Goal: Task Accomplishment & Management: Manage account settings

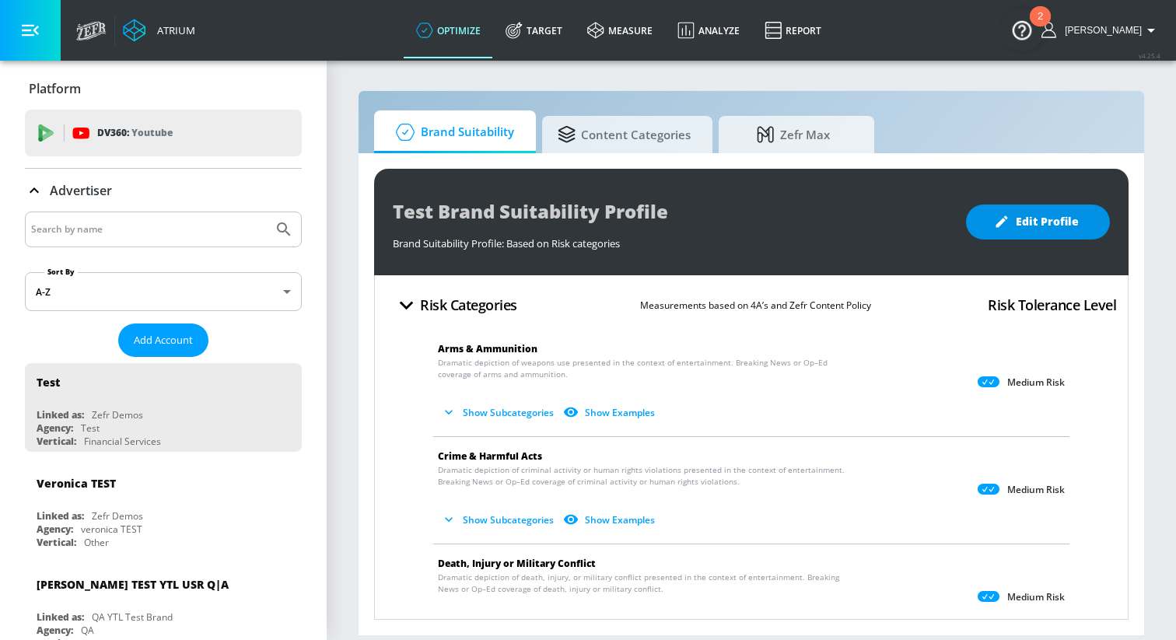
click at [1033, 210] on button "Edit Profile" at bounding box center [1038, 222] width 144 height 35
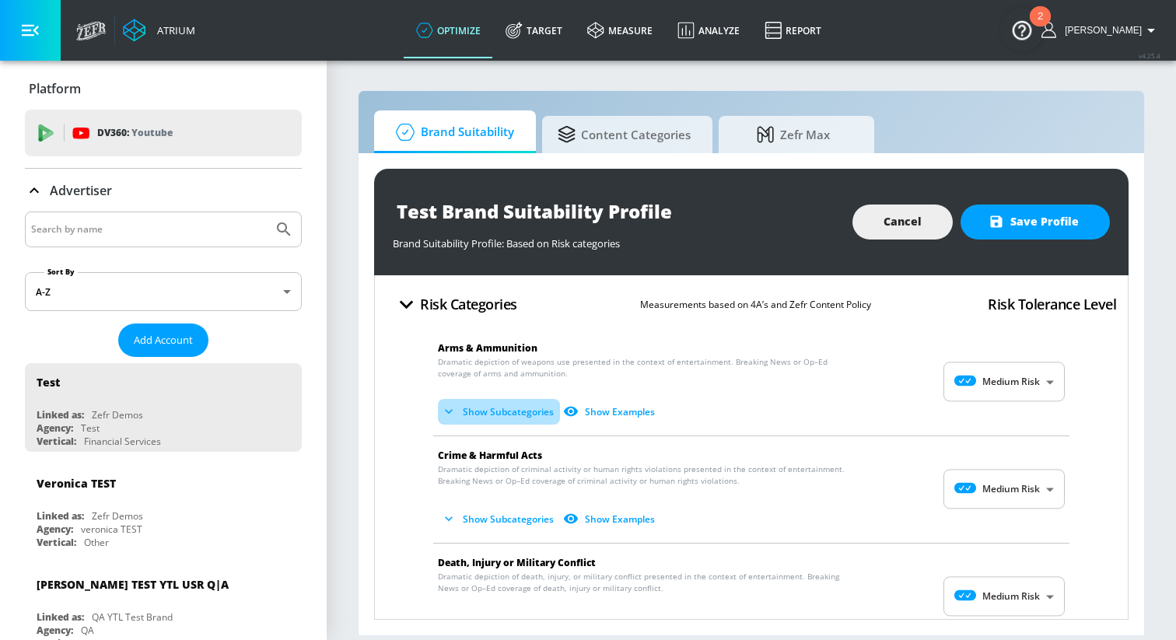
click at [453, 408] on icon "button" at bounding box center [449, 412] width 16 height 16
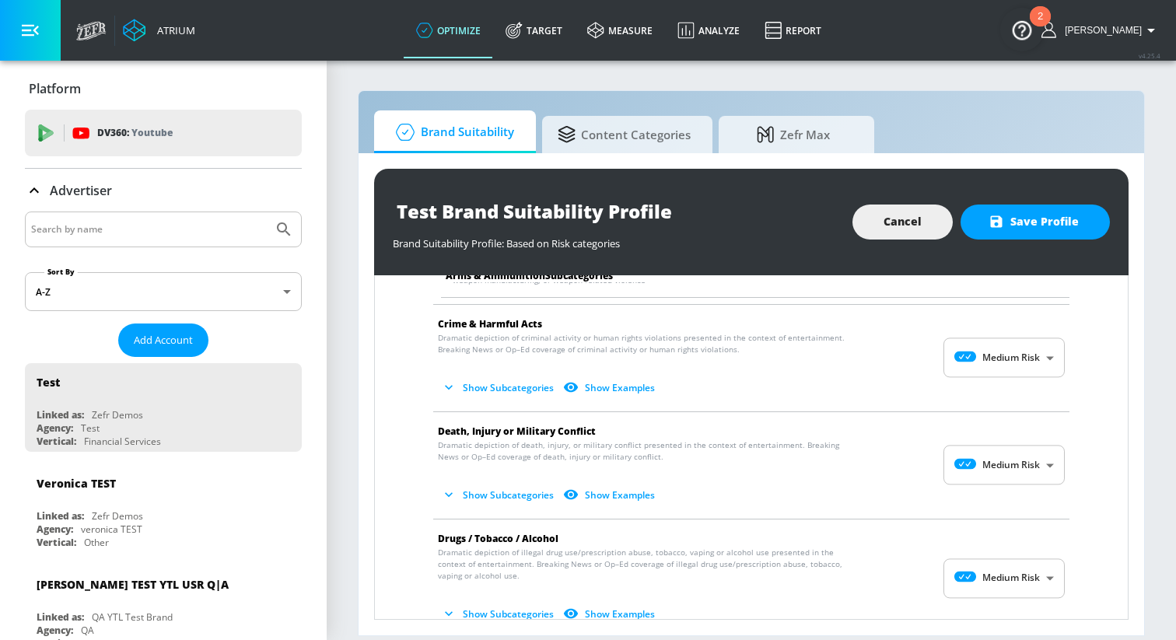
click at [445, 493] on icon "button" at bounding box center [449, 495] width 16 height 16
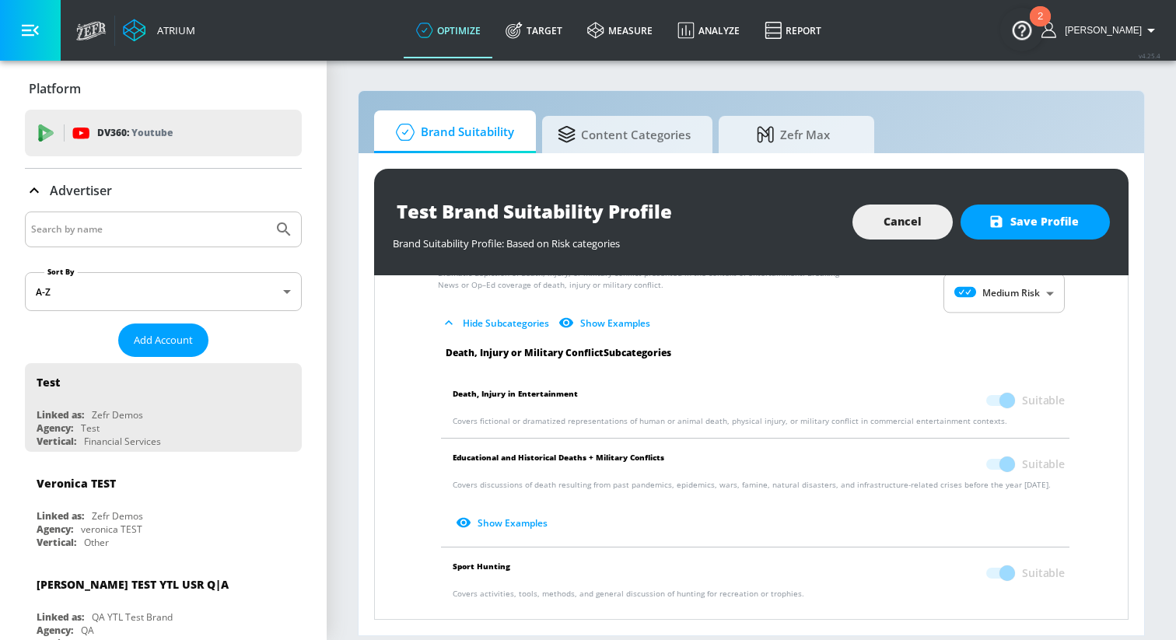
scroll to position [408, 0]
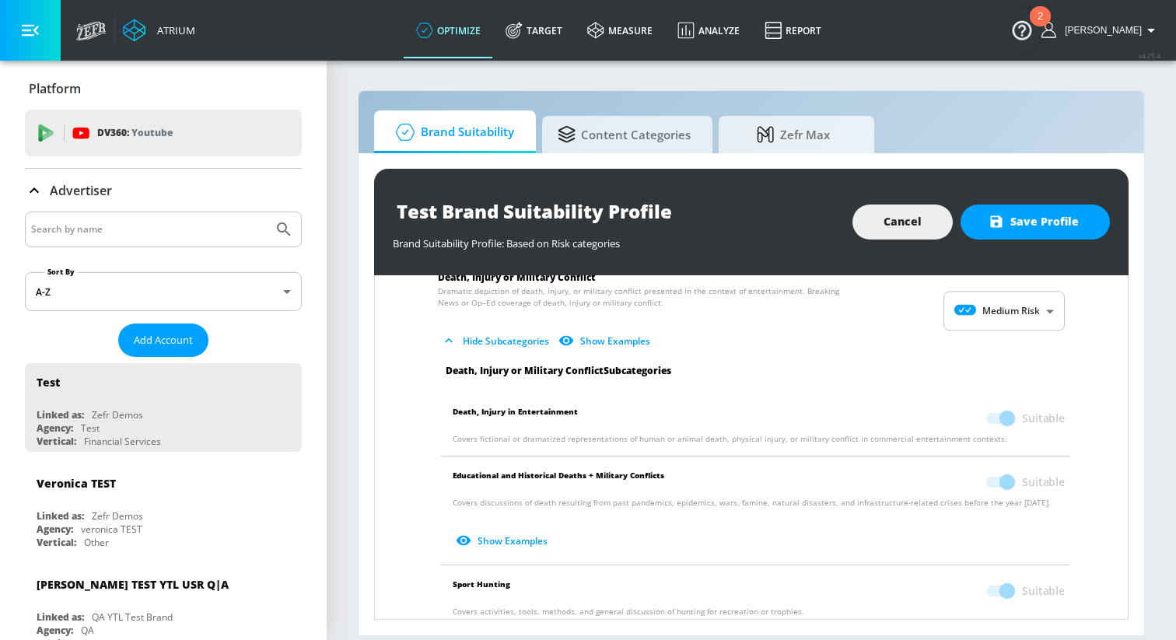
click at [964, 326] on body "Atrium optimize Target measure Analyze Report optimize Target measure Analyze R…" at bounding box center [588, 320] width 1176 height 640
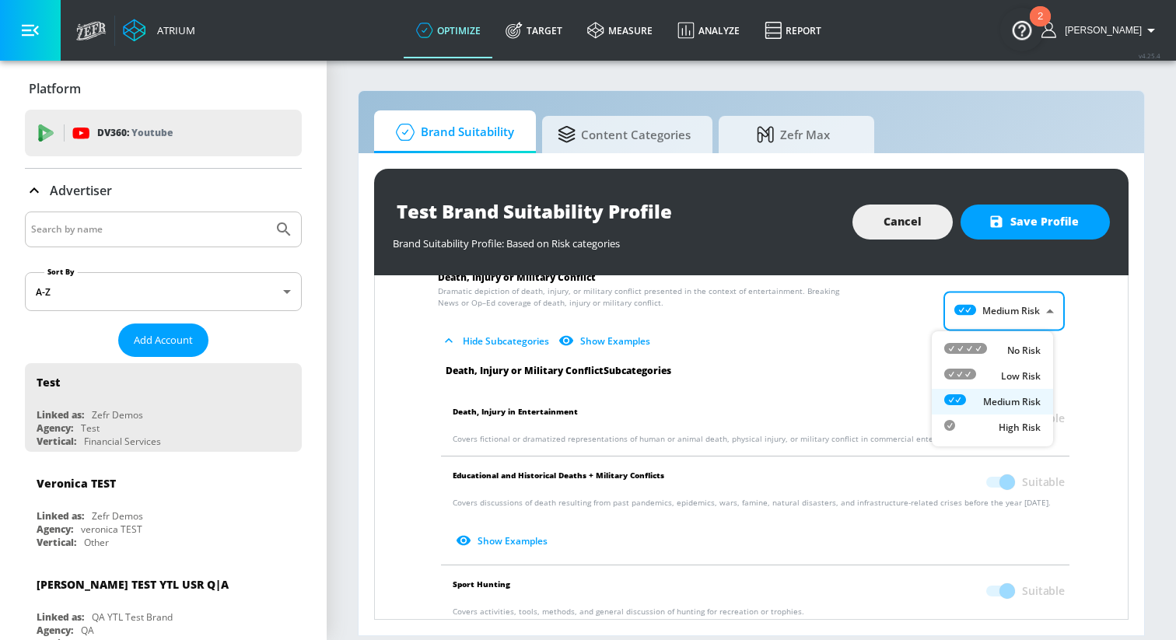
click at [960, 352] on icon at bounding box center [965, 348] width 43 height 11
type input "MINIMAL"
checkbox input "false"
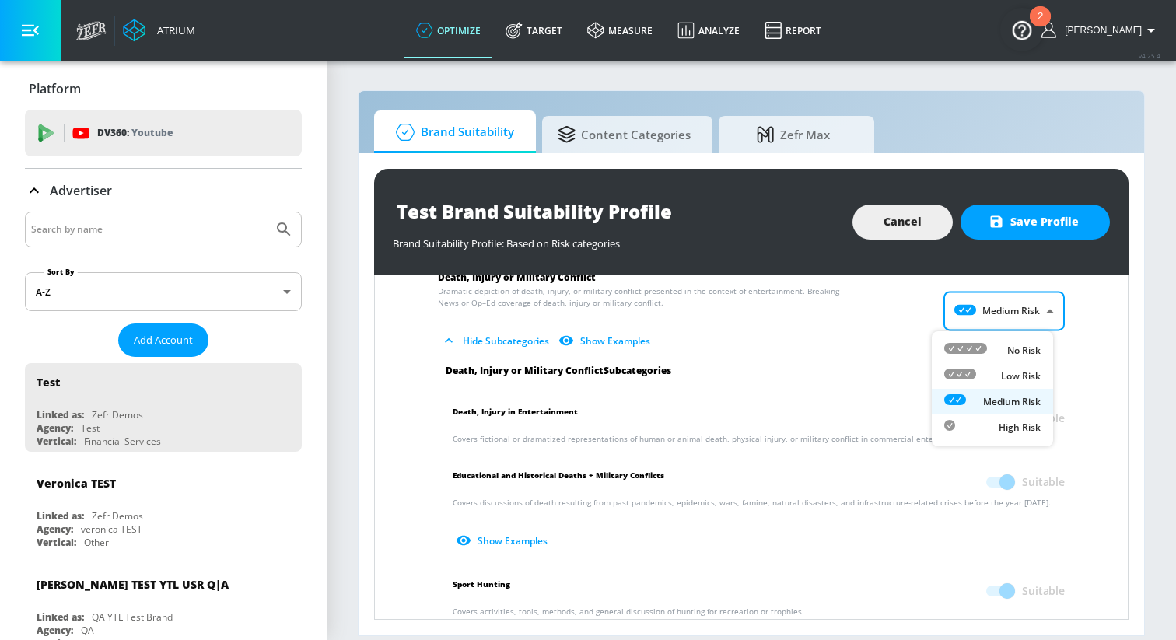
checkbox input "false"
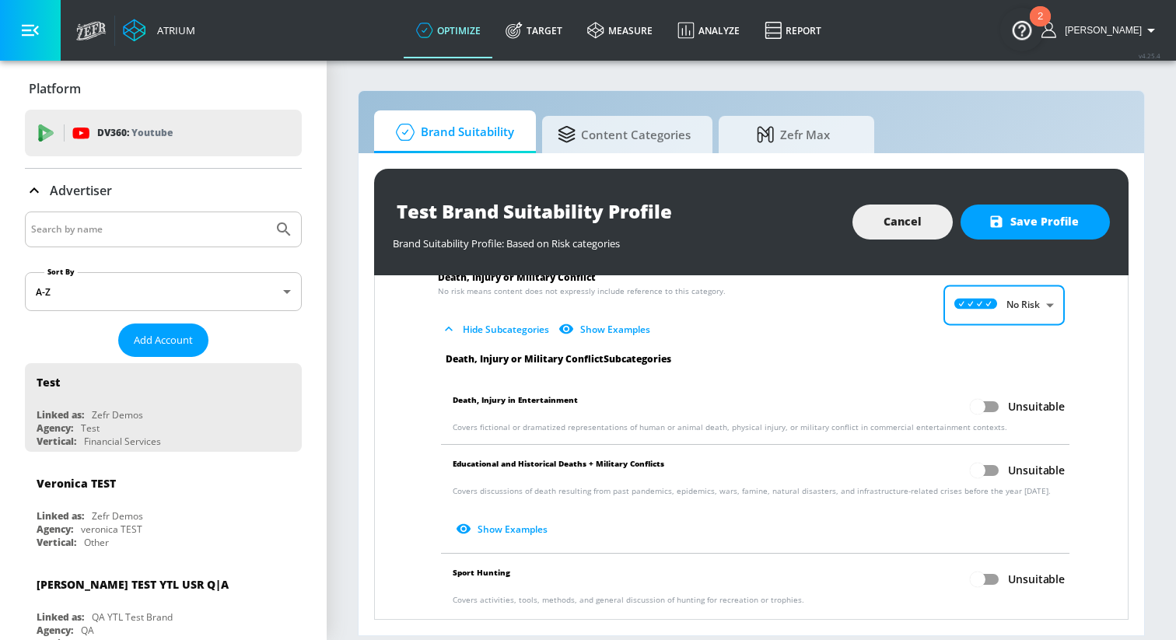
scroll to position [404, 0]
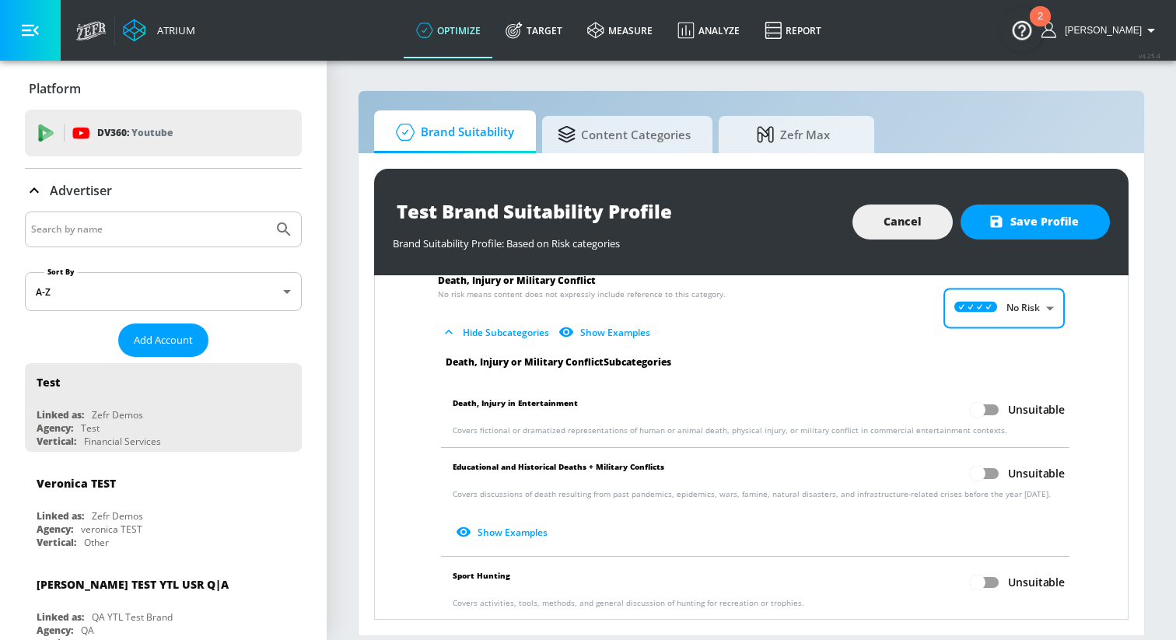
click at [979, 313] on body "Atrium optimize Target measure Analyze Report optimize Target measure Analyze R…" at bounding box center [588, 320] width 1176 height 640
click at [974, 369] on icon at bounding box center [960, 371] width 32 height 11
type input "LOW"
checkbox input "true"
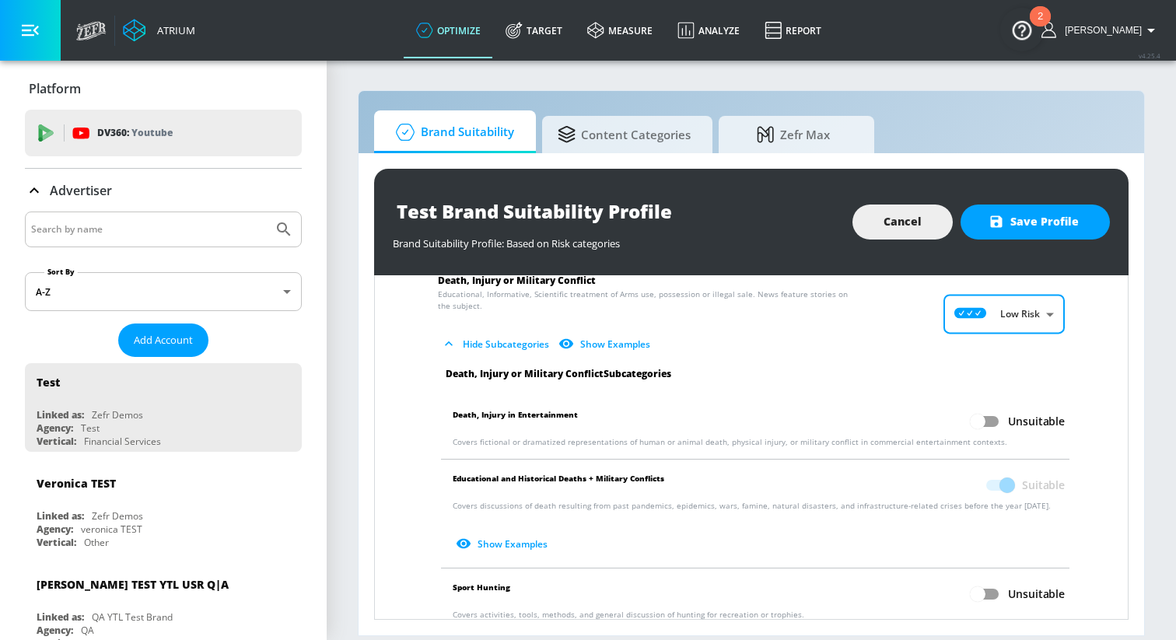
click at [984, 321] on body "Atrium optimize Target measure Analyze Report optimize Target measure Analyze R…" at bounding box center [588, 320] width 1176 height 640
click at [966, 402] on div "Medium Risk" at bounding box center [992, 405] width 96 height 16
type input "MEDIUM"
checkbox input "true"
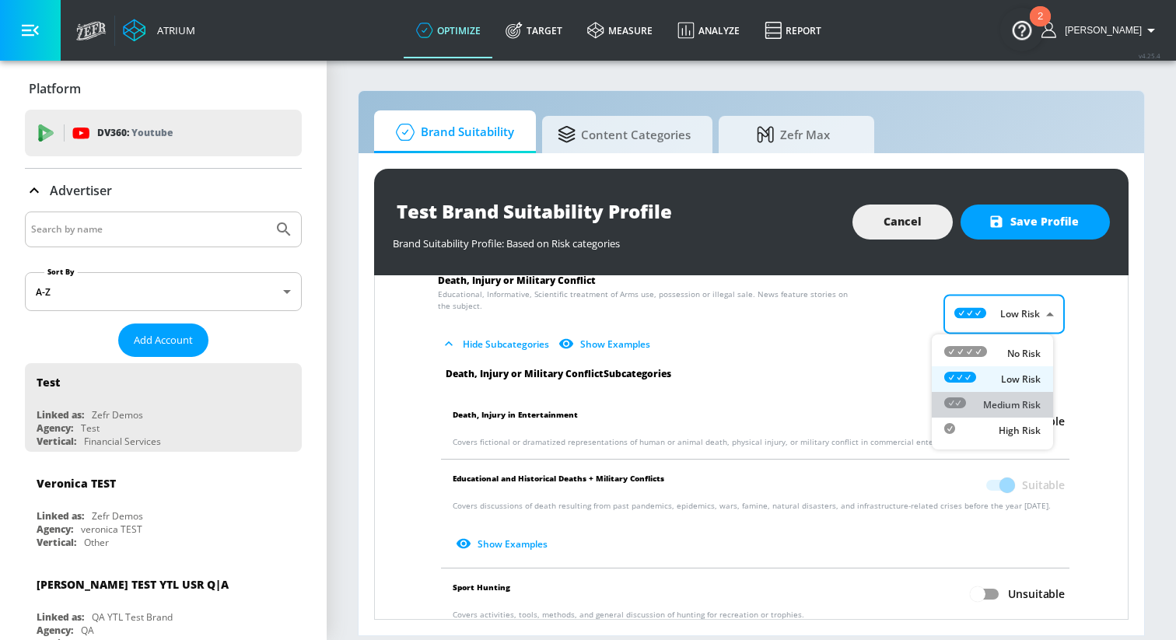
checkbox input "true"
click at [989, 325] on body "Atrium optimize Target measure Analyze Report optimize Target measure Analyze R…" at bounding box center [588, 320] width 1176 height 640
click at [975, 378] on icon at bounding box center [960, 377] width 32 height 11
type input "LOW"
checkbox input "false"
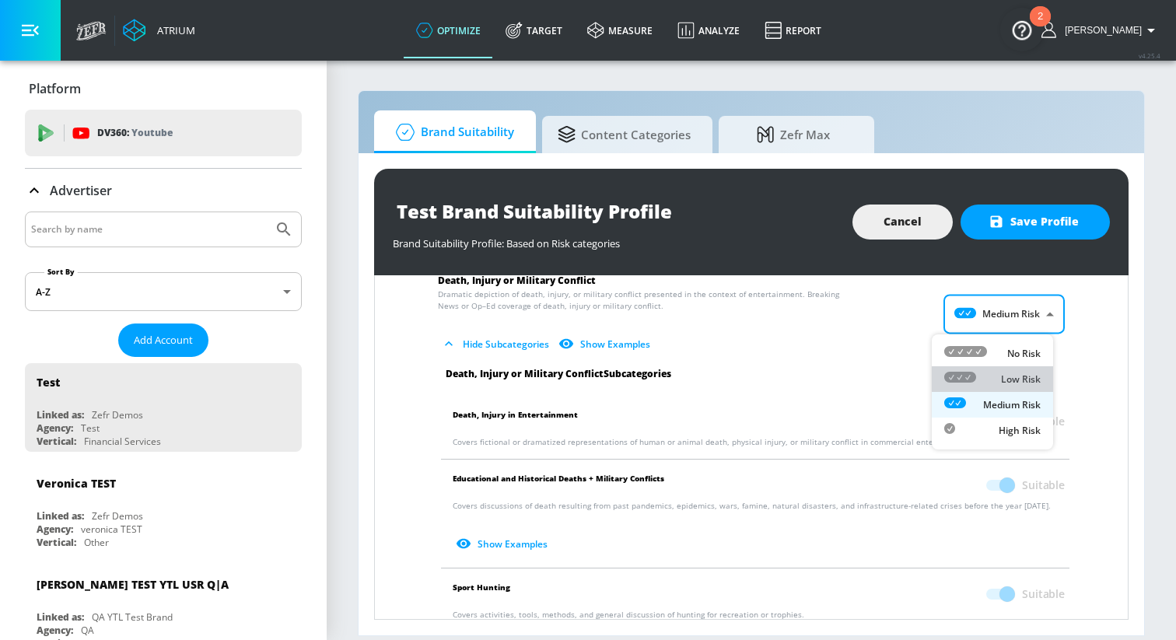
checkbox input "false"
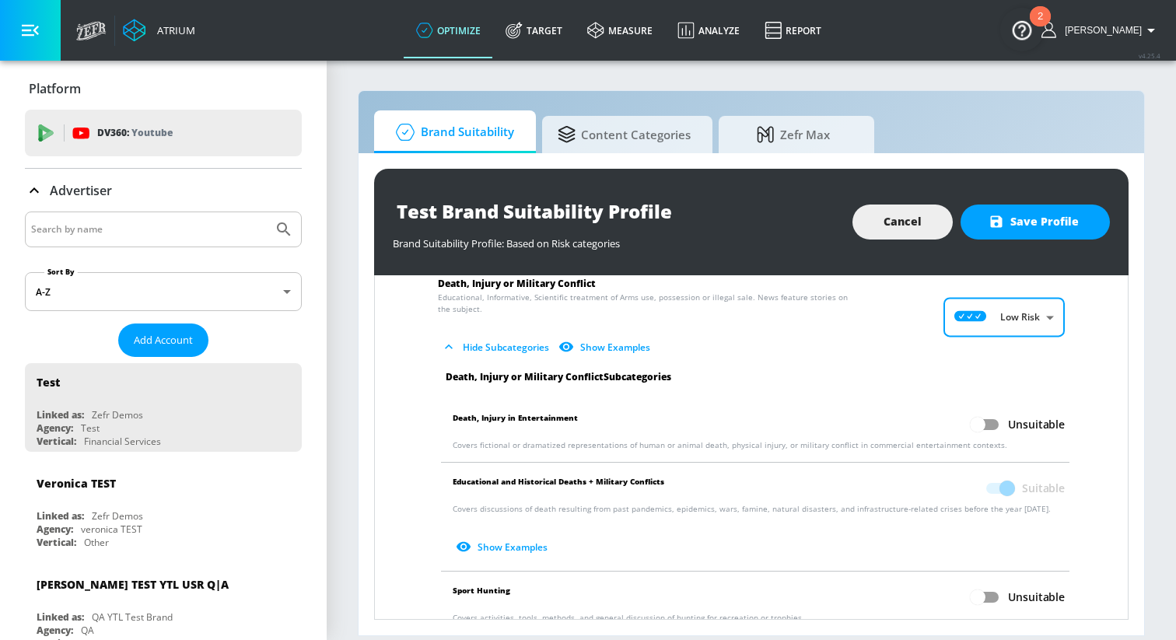
click at [988, 314] on body "Atrium optimize Target measure Analyze Report optimize Target measure Analyze R…" at bounding box center [588, 320] width 1176 height 640
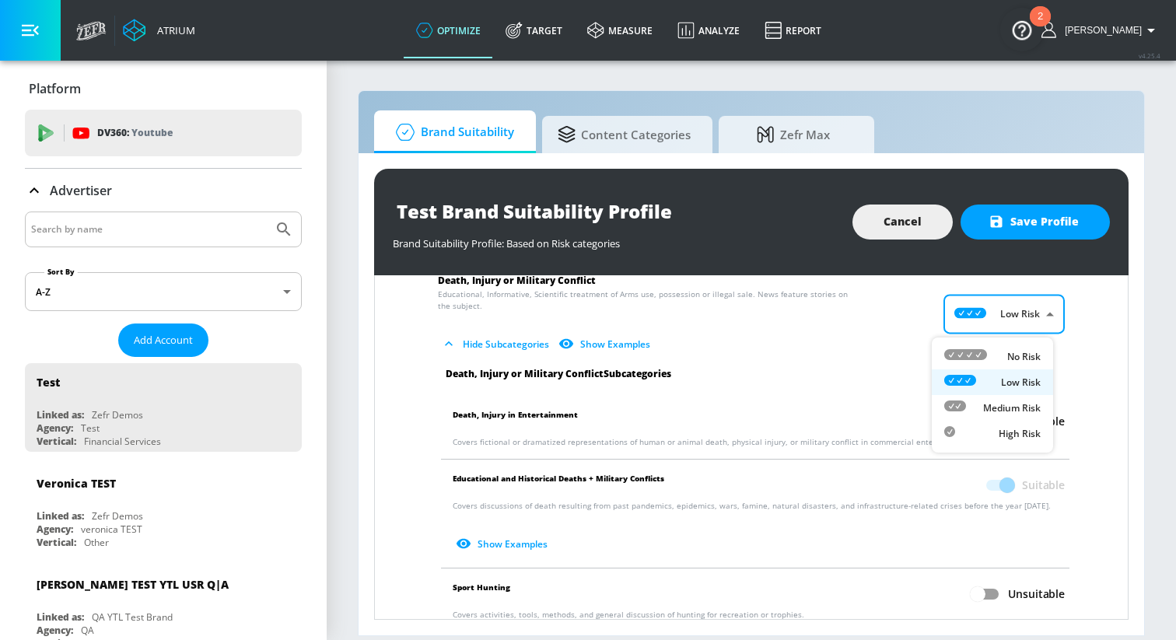
click at [972, 362] on div at bounding box center [965, 356] width 43 height 16
type input "MINIMAL"
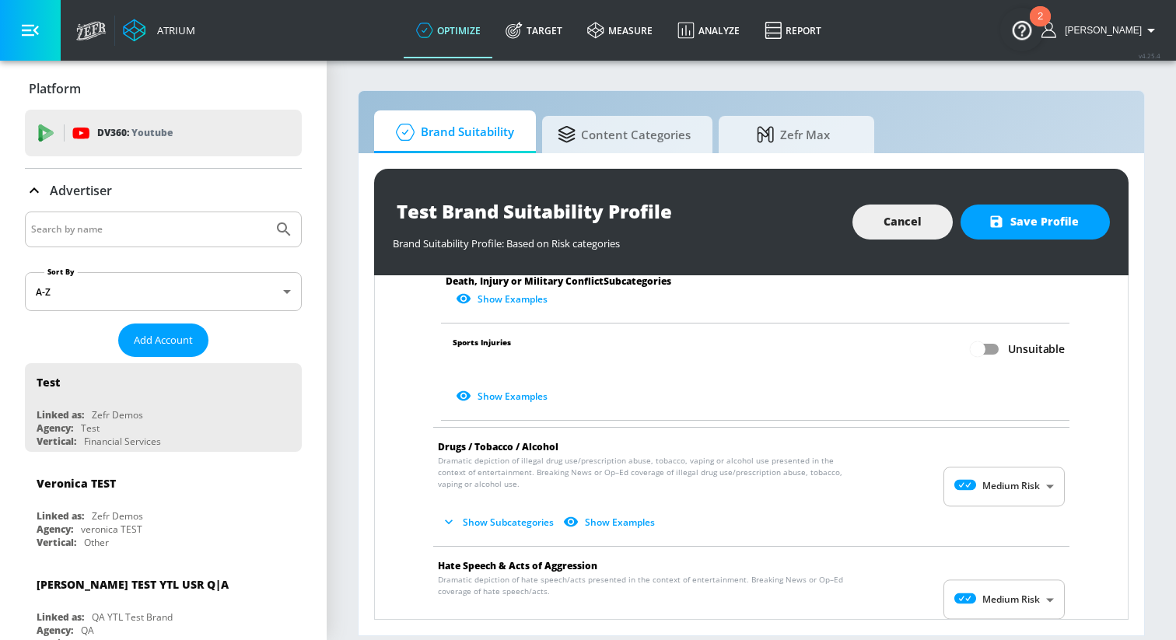
scroll to position [509, 0]
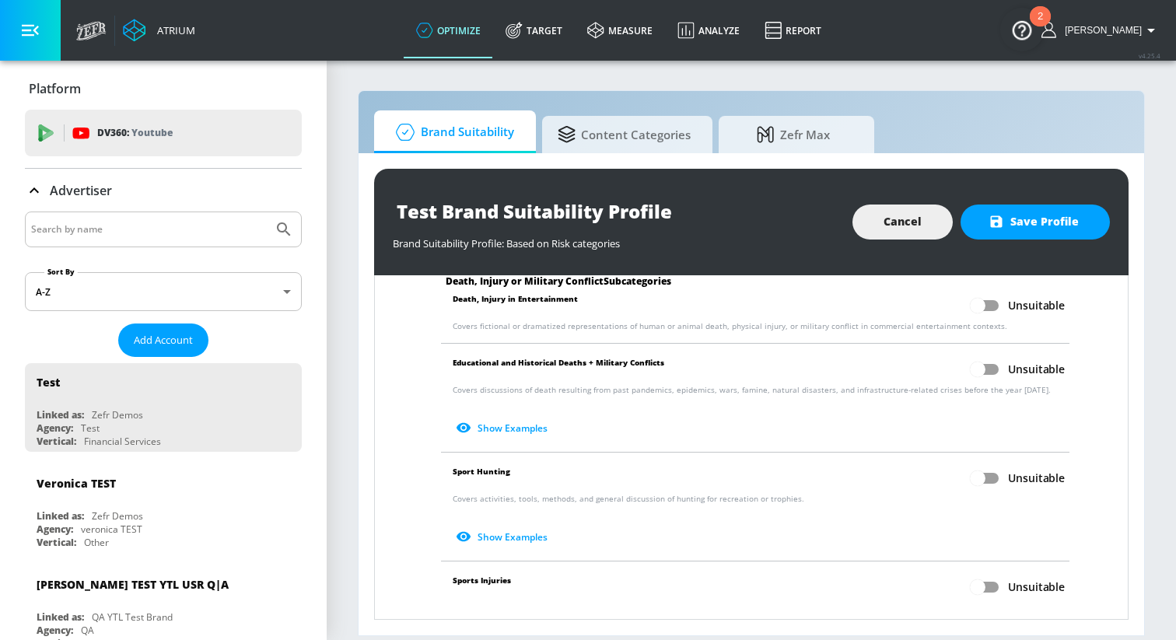
click at [984, 373] on input "Unsuitable" at bounding box center [977, 370] width 89 height 30
checkbox input "true"
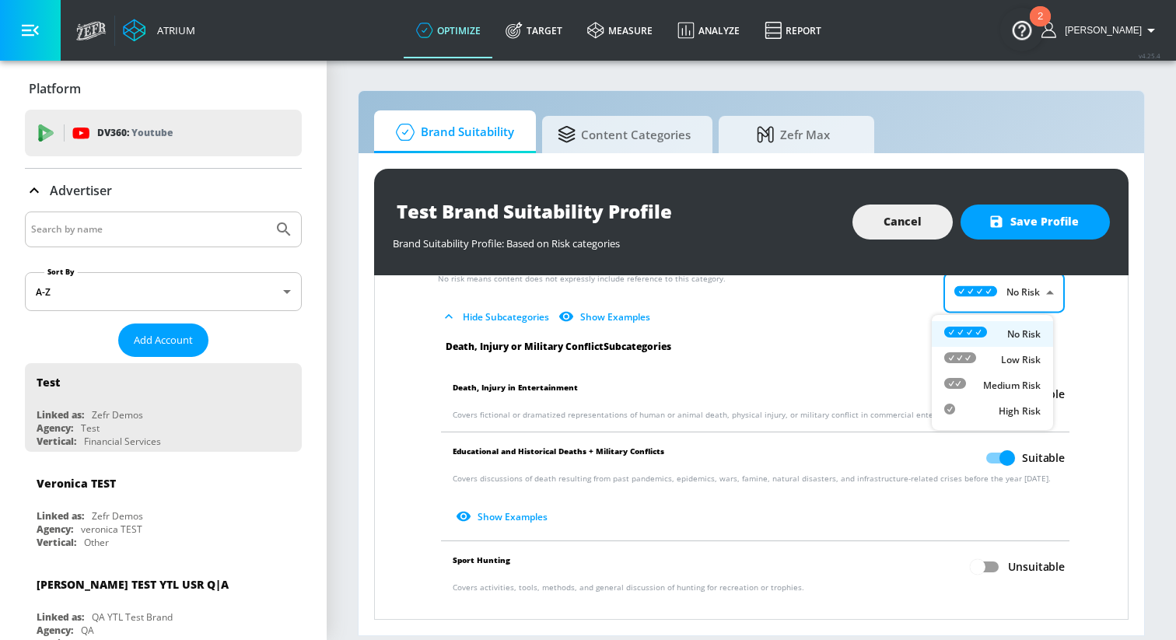
scroll to position [418, 0]
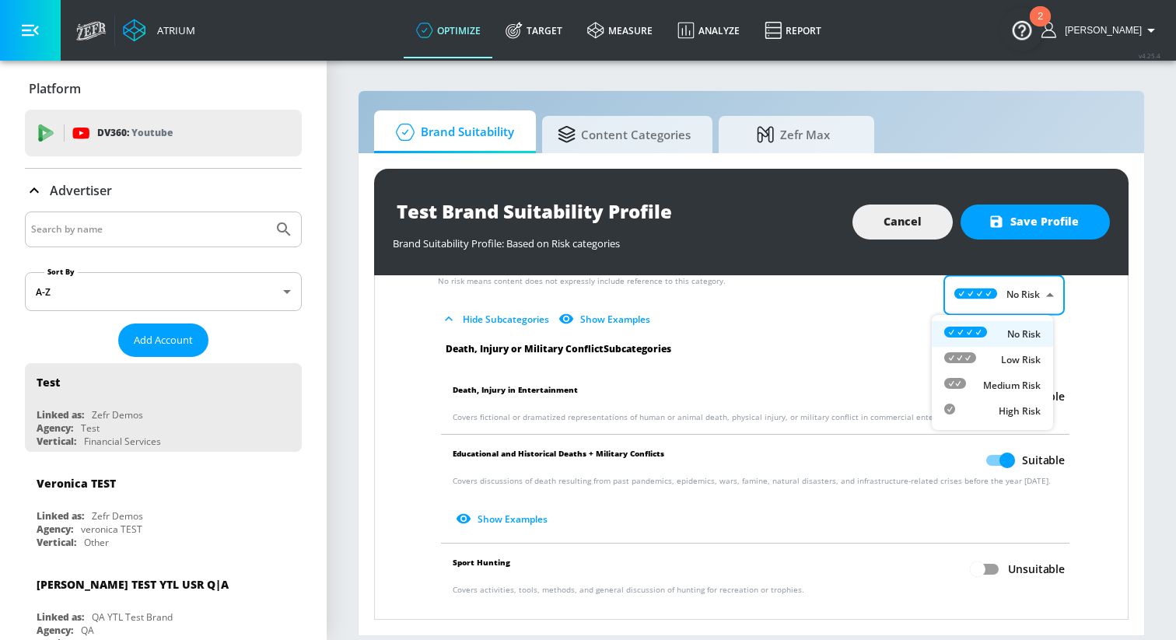
click at [990, 306] on body "Atrium optimize Target measure Analyze Report optimize Target measure Analyze R…" at bounding box center [588, 320] width 1176 height 640
click at [988, 331] on div "No Risk" at bounding box center [992, 334] width 96 height 16
click at [981, 303] on body "Atrium optimize Target measure Analyze Report optimize Target measure Analyze R…" at bounding box center [588, 320] width 1176 height 640
click at [984, 346] on ul "No Risk Low Risk Medium Risk High Risk" at bounding box center [992, 372] width 121 height 115
click at [966, 390] on div "Medium Risk" at bounding box center [992, 385] width 96 height 16
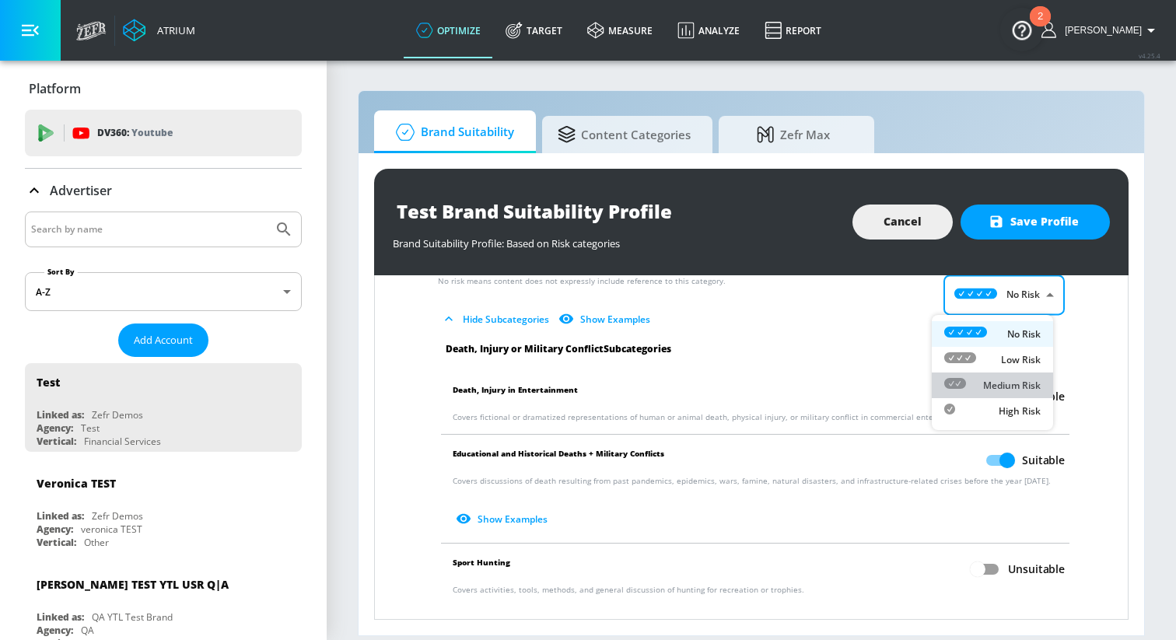
type input "MEDIUM"
checkbox input "true"
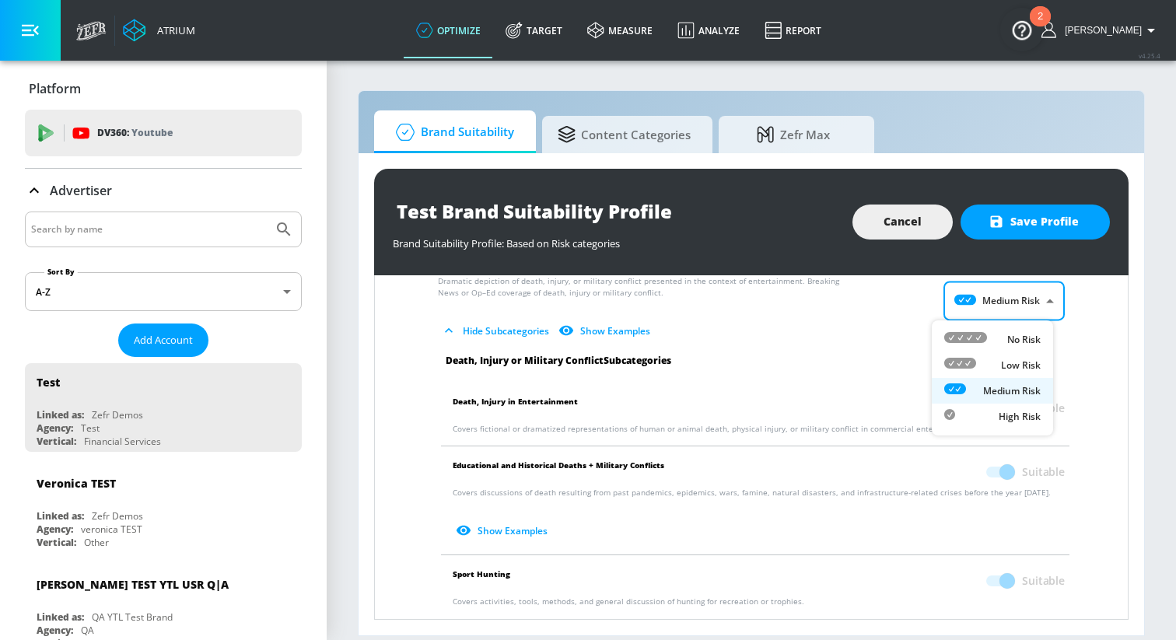
click at [980, 292] on body "Atrium optimize Target measure Analyze Report optimize Target measure Analyze R…" at bounding box center [588, 320] width 1176 height 640
click at [974, 344] on div at bounding box center [965, 339] width 43 height 16
type input "MINIMAL"
checkbox input "false"
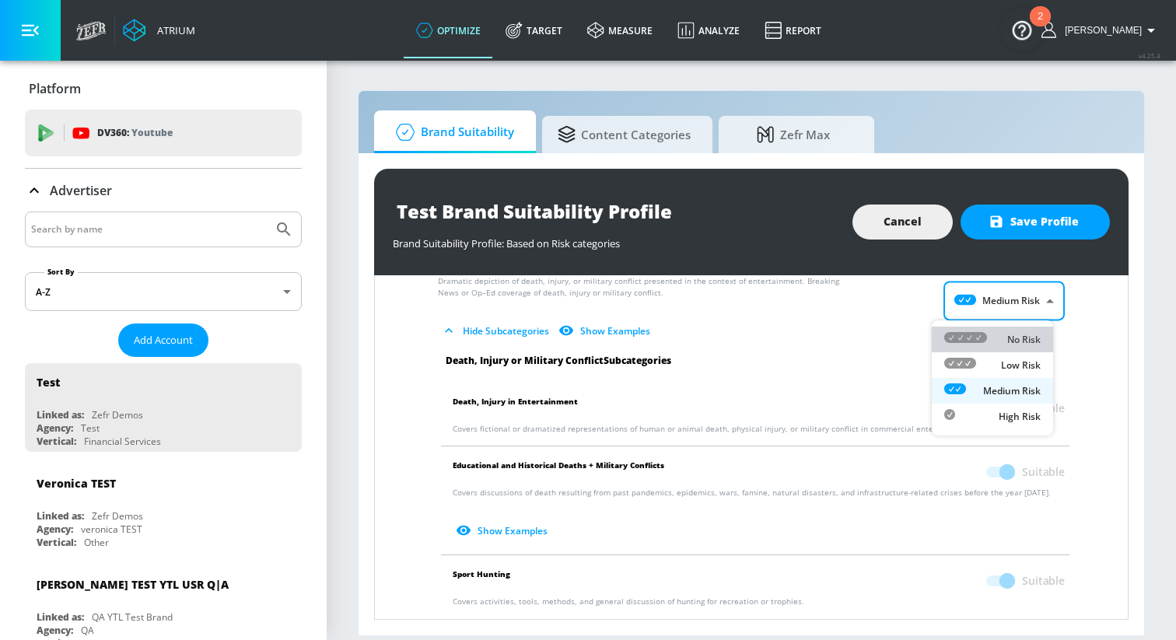
checkbox input "false"
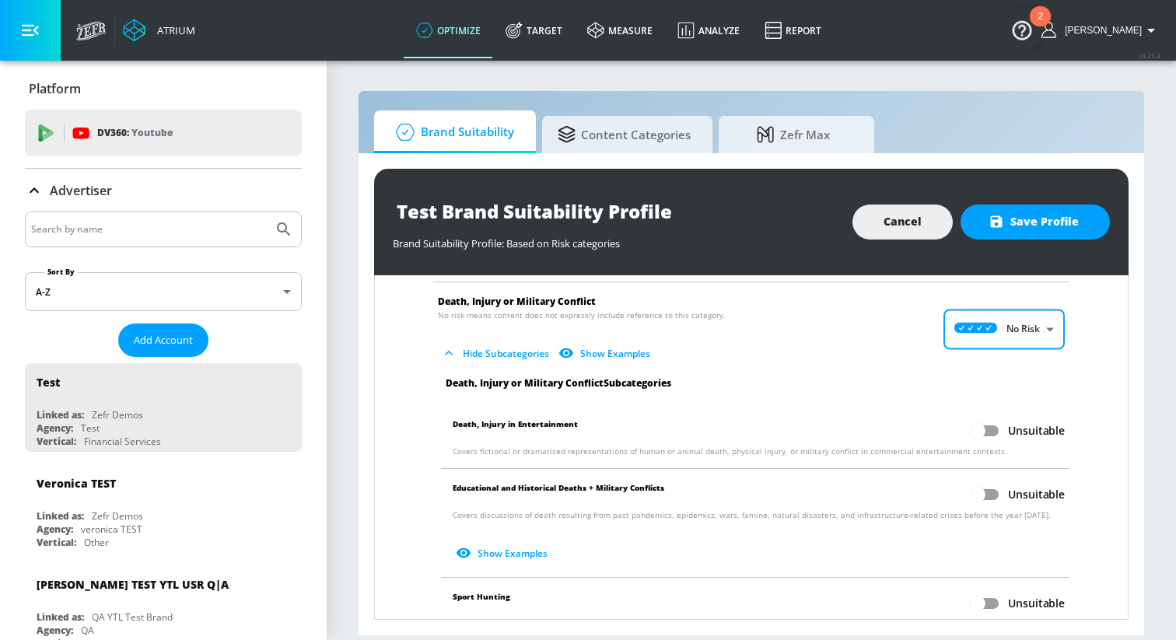
scroll to position [392, 0]
